Goal: Task Accomplishment & Management: Manage account settings

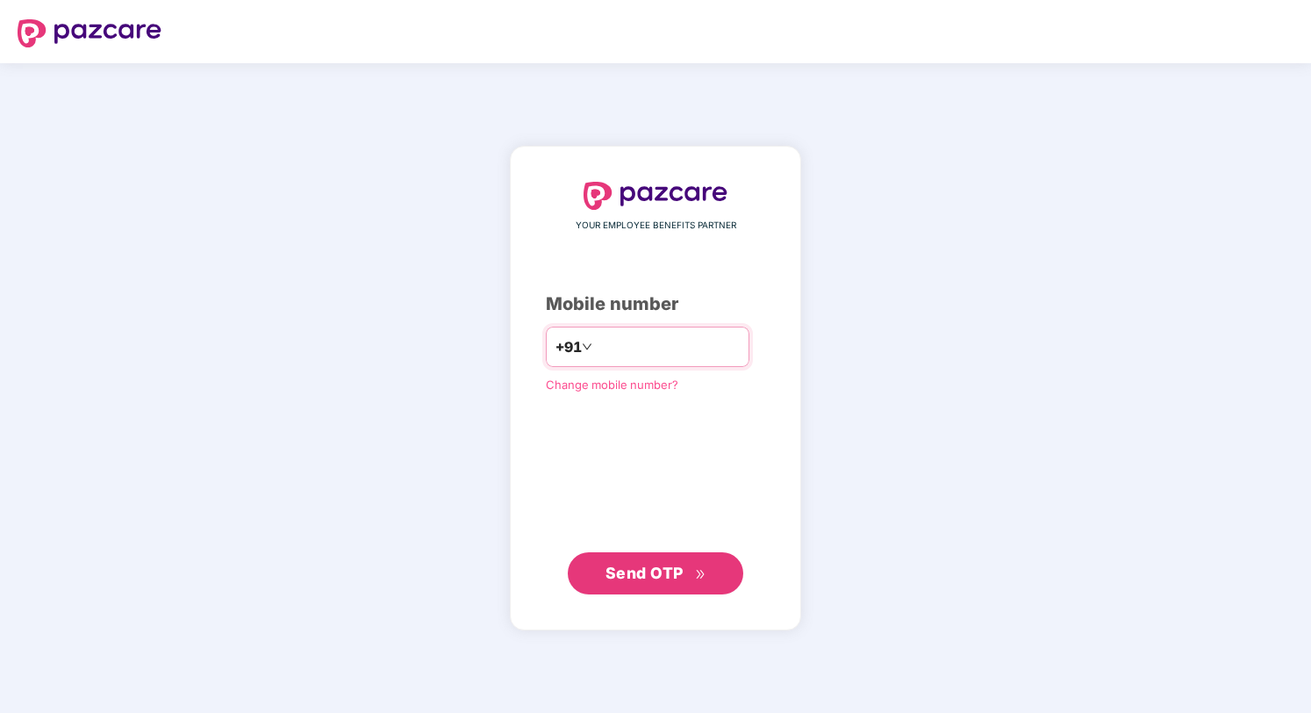
click at [608, 342] on input "number" at bounding box center [668, 347] width 144 height 28
type input "**********"
click at [658, 569] on span "Send OTP" at bounding box center [645, 573] width 78 height 18
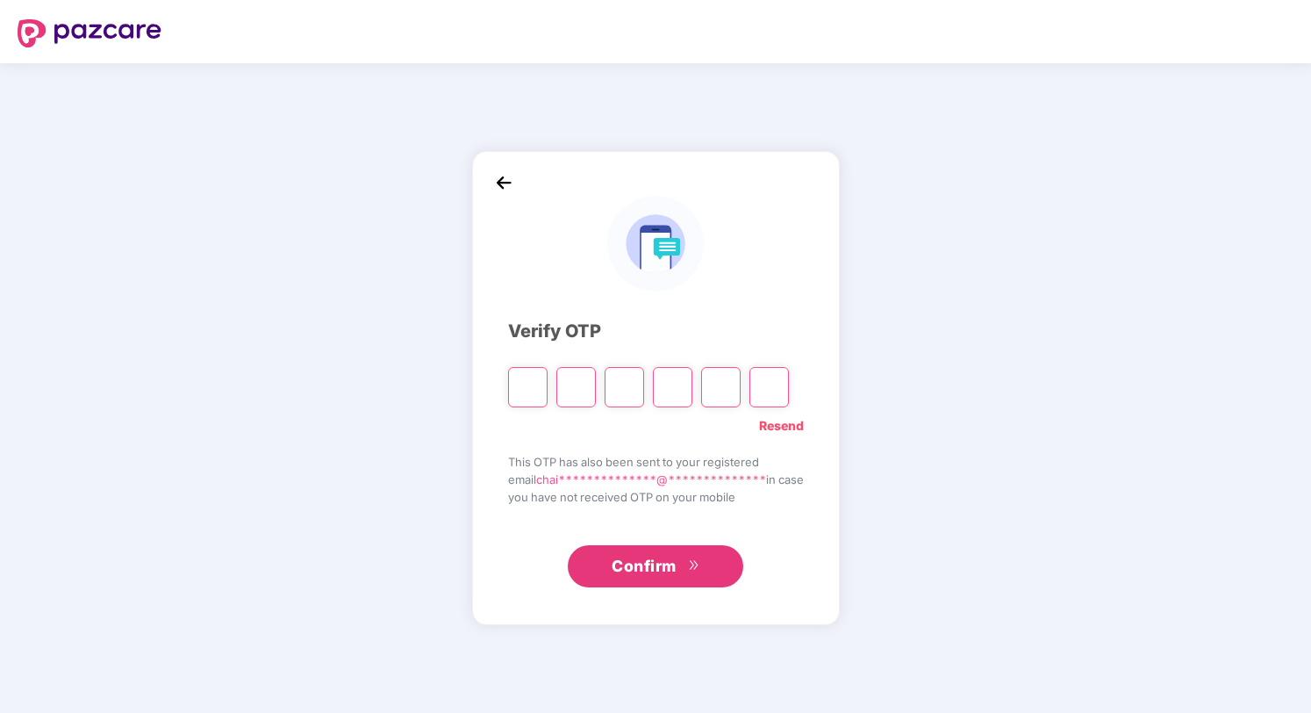
paste input "*"
type input "*"
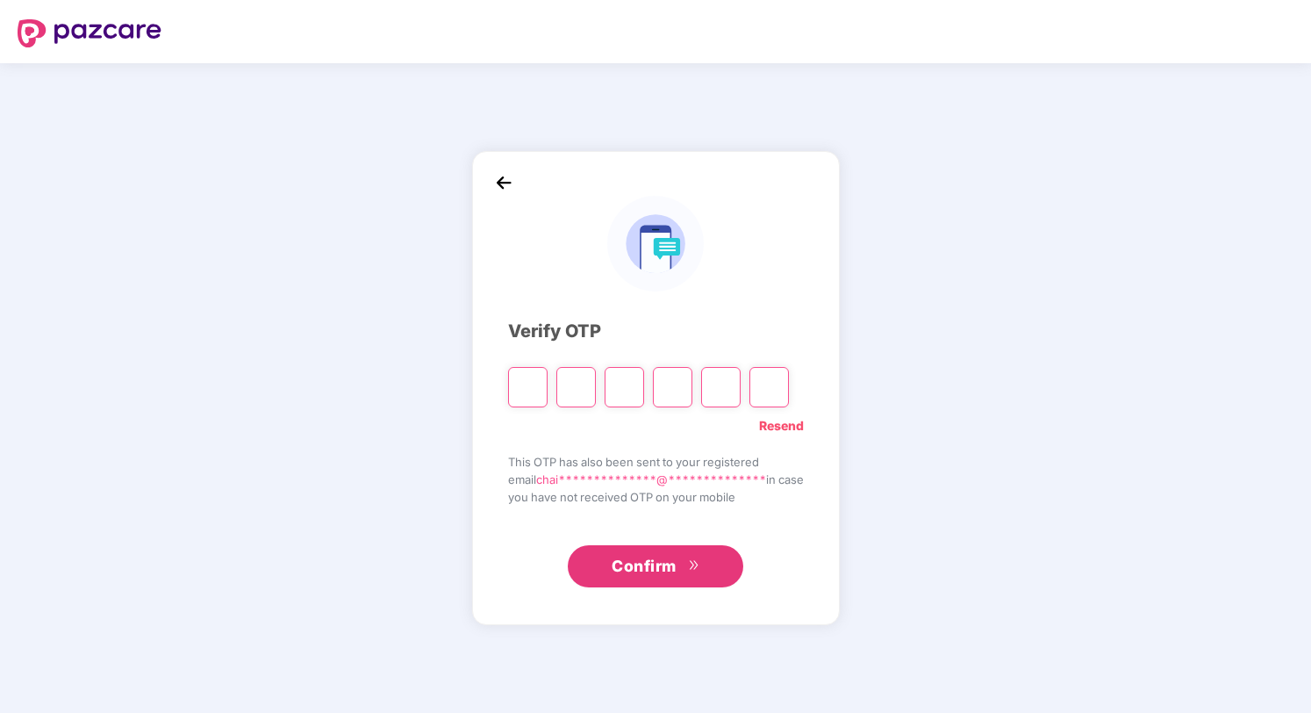
type input "*"
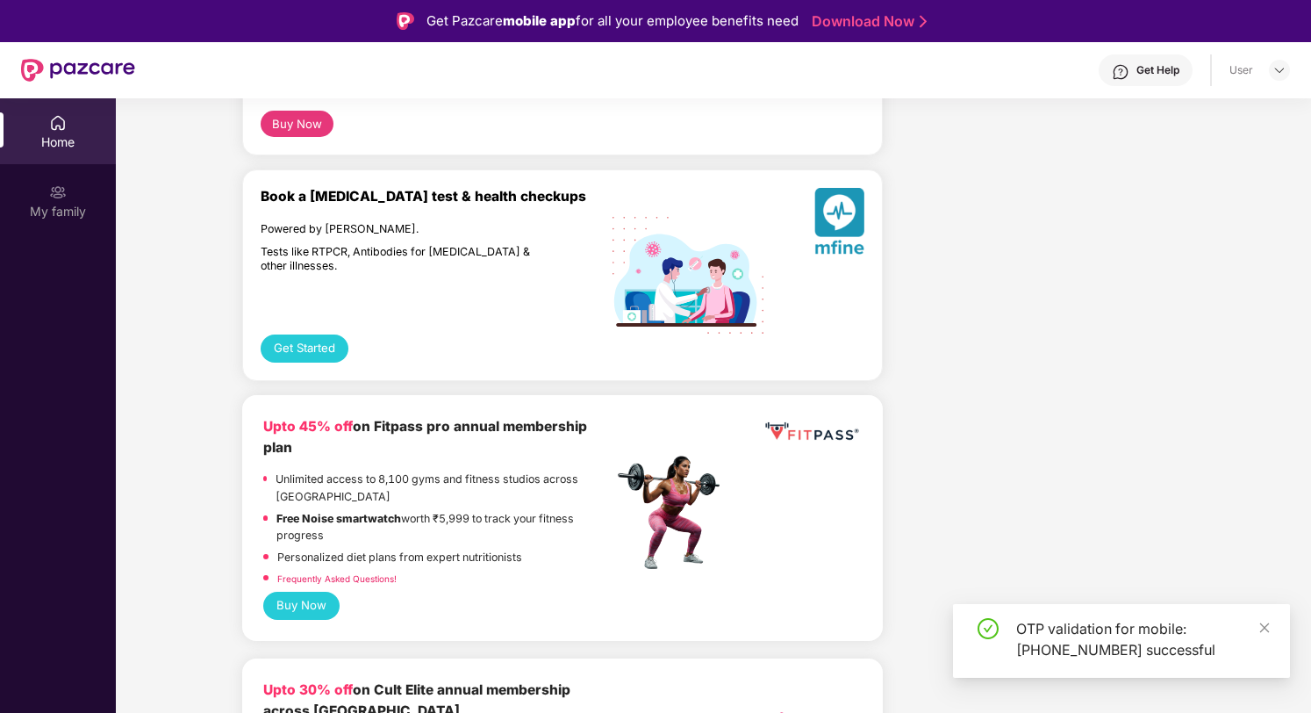
scroll to position [329, 0]
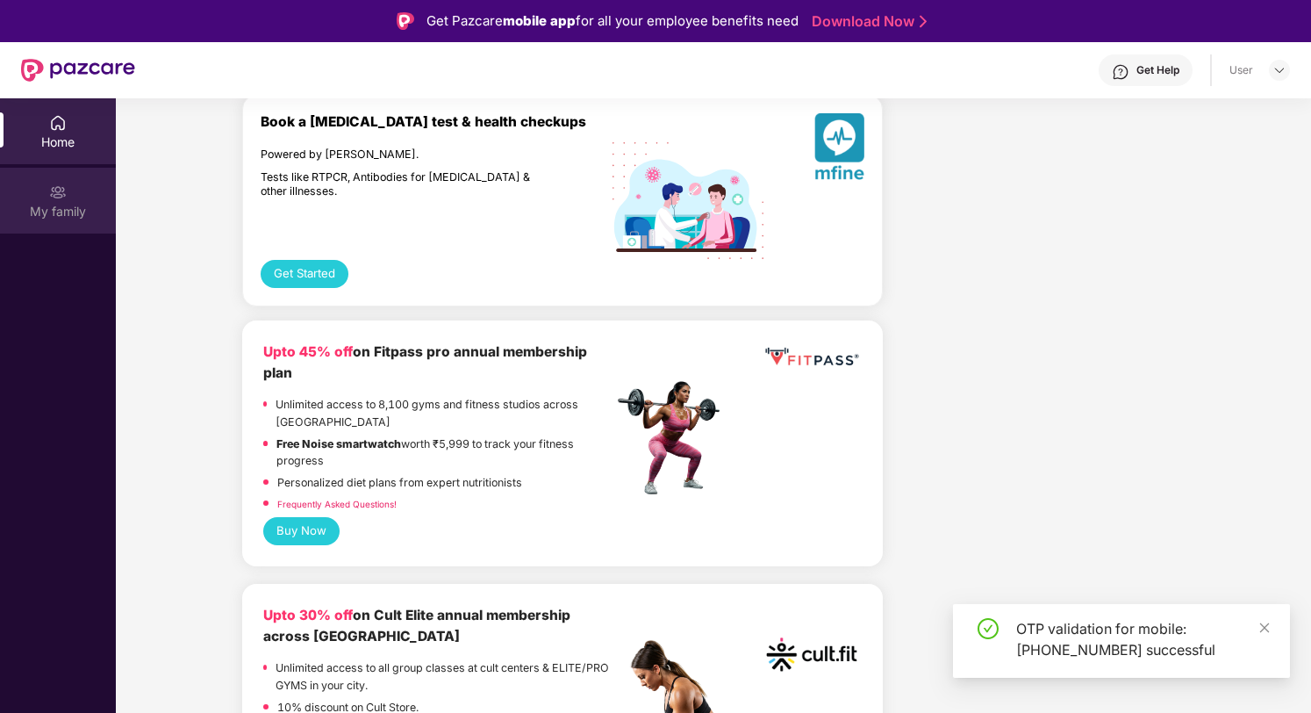
click at [64, 191] on img at bounding box center [58, 192] width 18 height 18
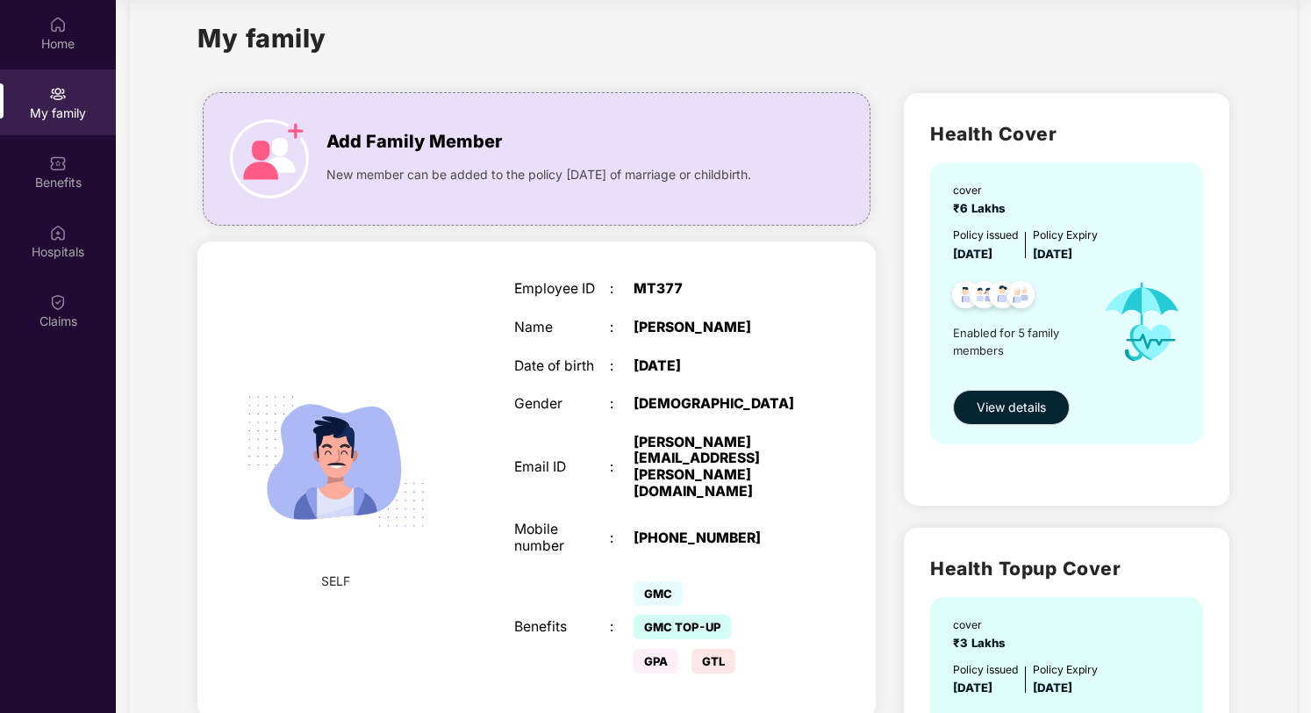
scroll to position [19, 0]
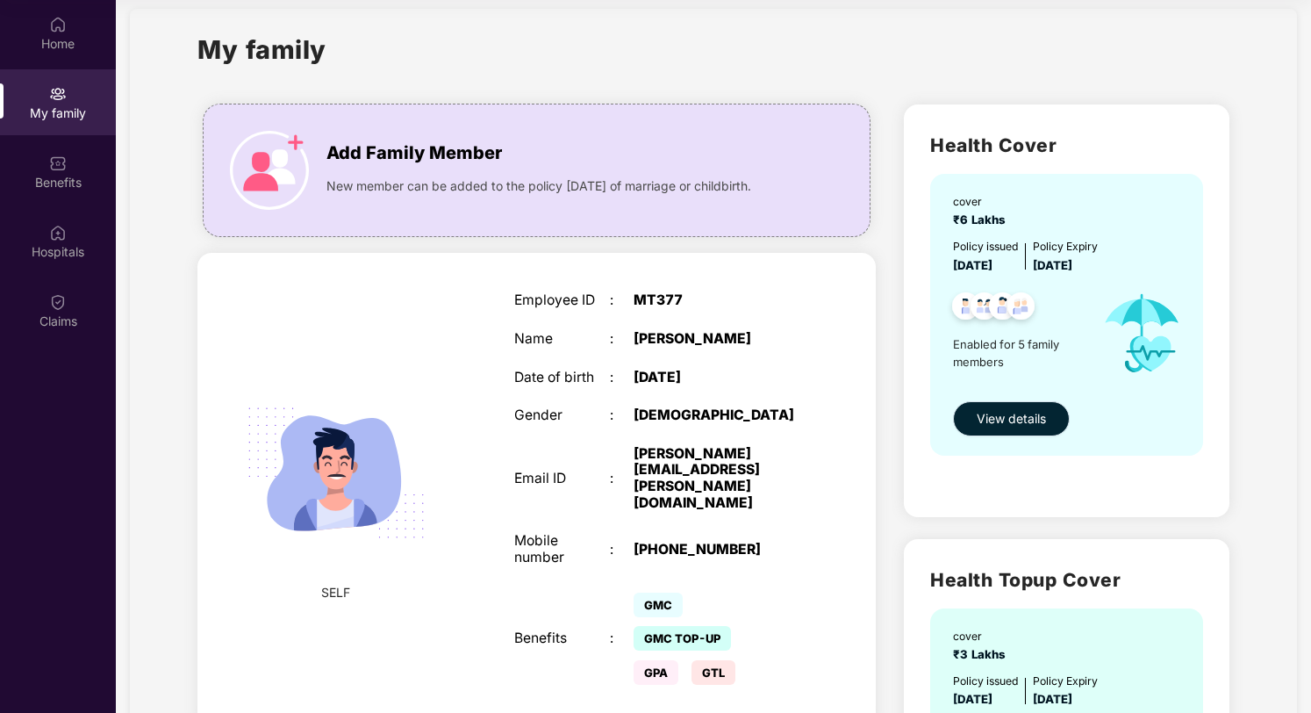
click at [1000, 427] on span "View details" at bounding box center [1011, 418] width 69 height 19
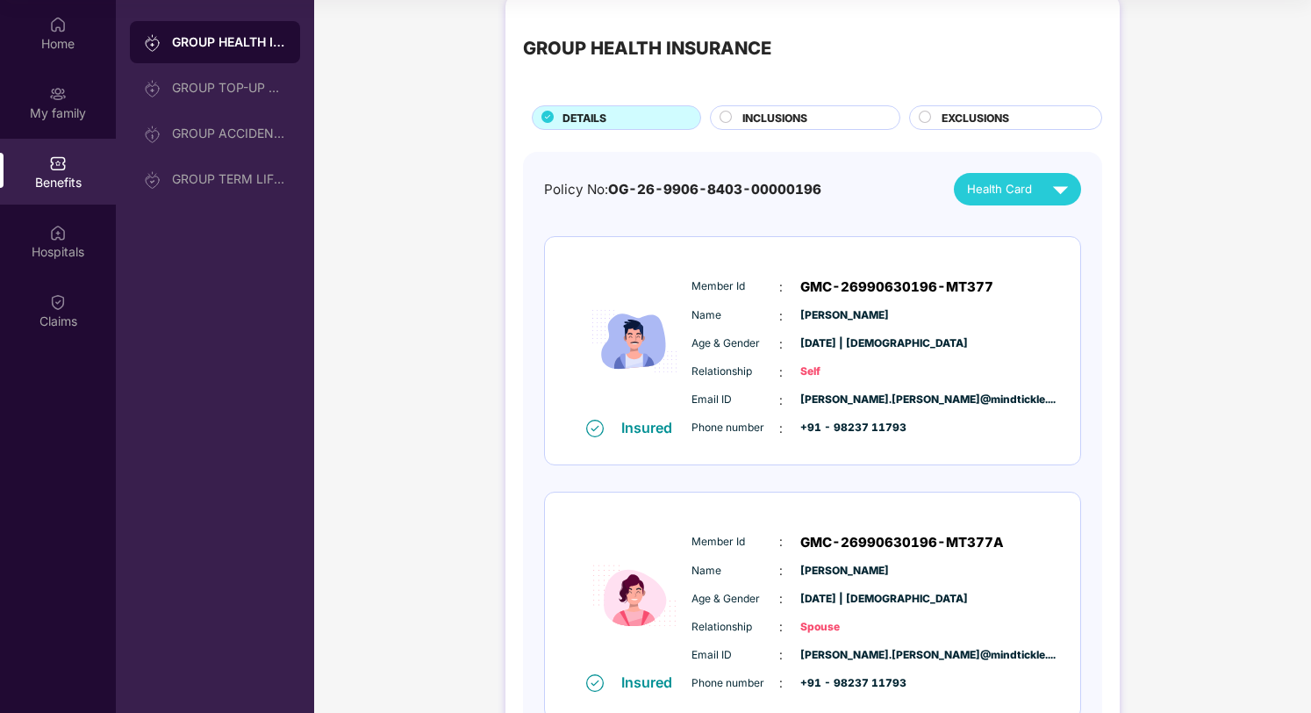
scroll to position [0, 0]
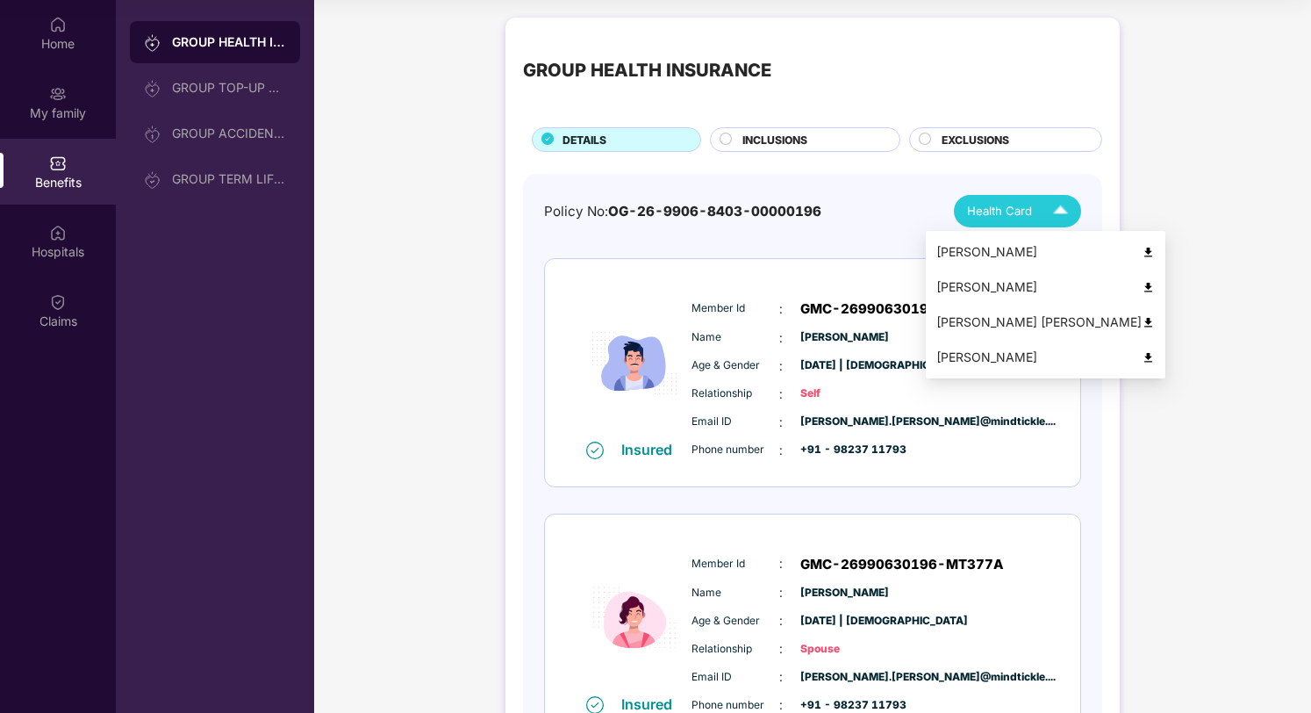
click at [1011, 211] on span "Health Card" at bounding box center [999, 211] width 65 height 18
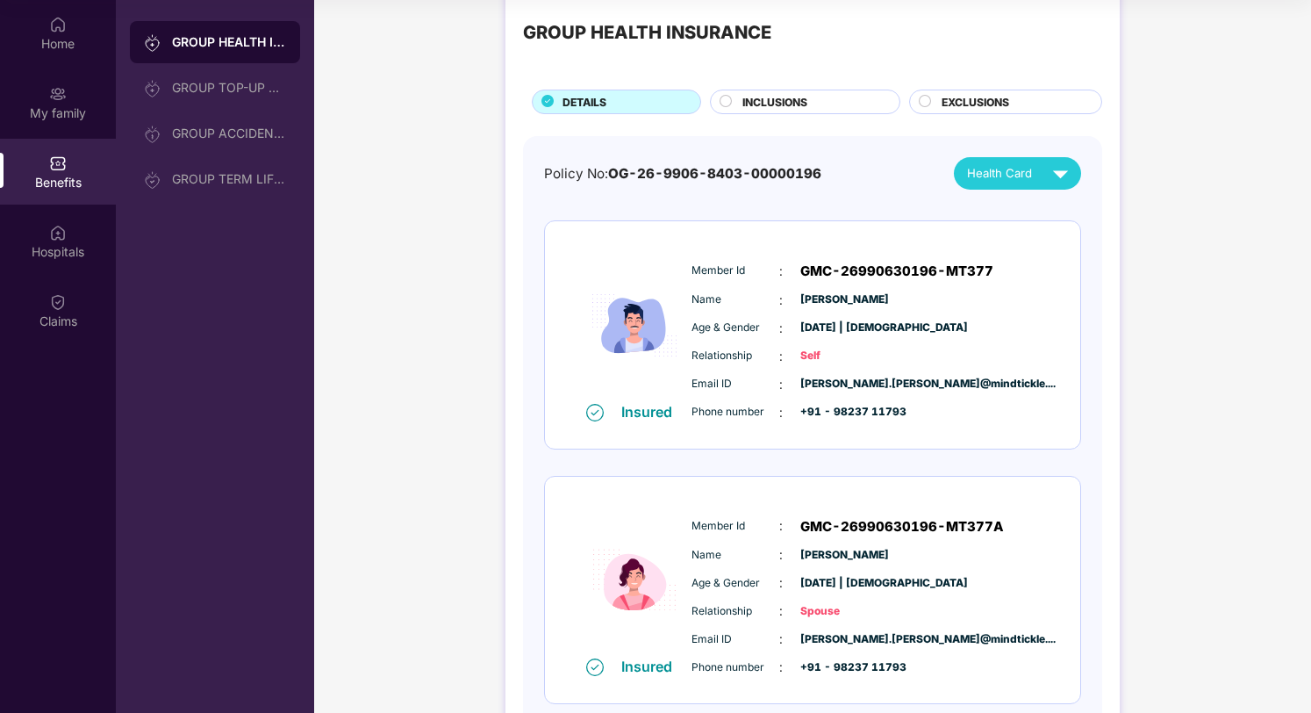
scroll to position [54, 0]
